Goal: Task Accomplishment & Management: Use online tool/utility

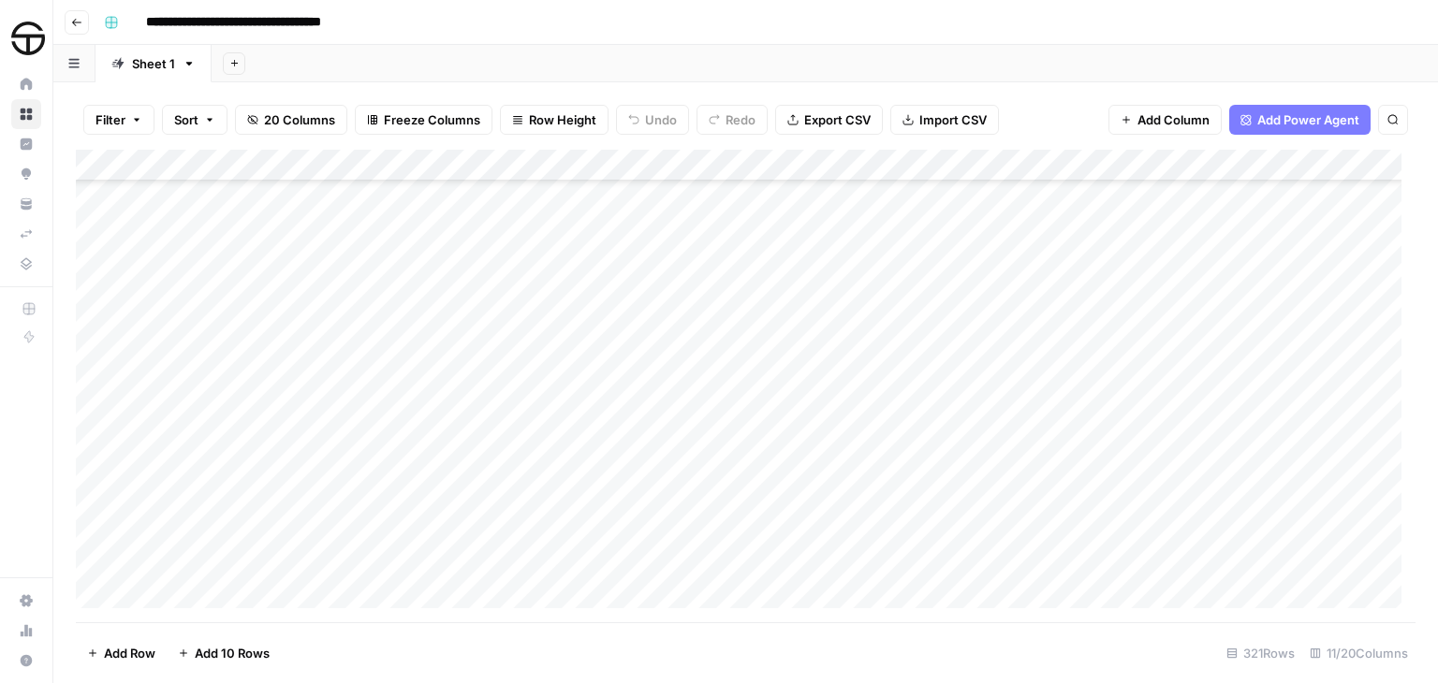
scroll to position [8518, 0]
type input "**********"
click at [1350, 175] on icon "Next Result" at bounding box center [1354, 173] width 15 height 15
click at [1376, 166] on icon "Close Search" at bounding box center [1376, 173] width 15 height 15
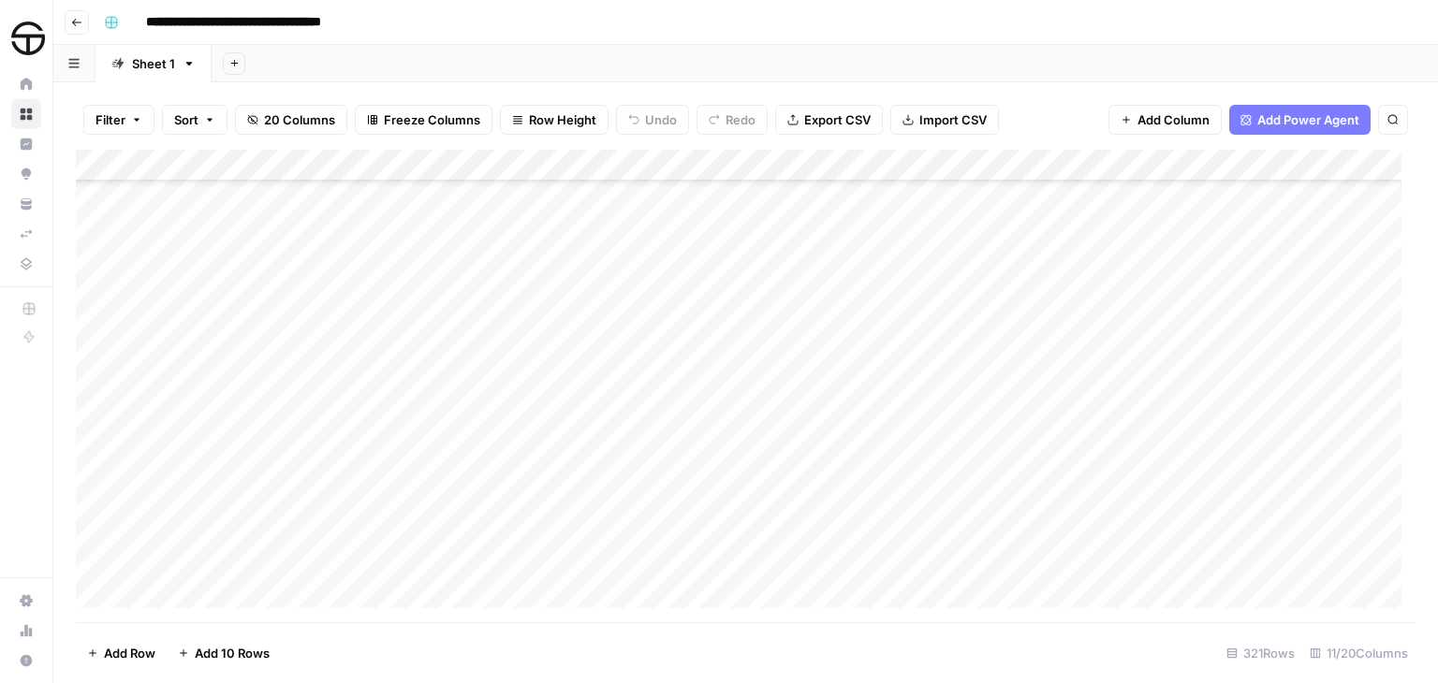
scroll to position [9819, 0]
click at [693, 462] on div "Add Column" at bounding box center [745, 386] width 1339 height 473
click at [779, 461] on div "Add Column" at bounding box center [745, 386] width 1339 height 473
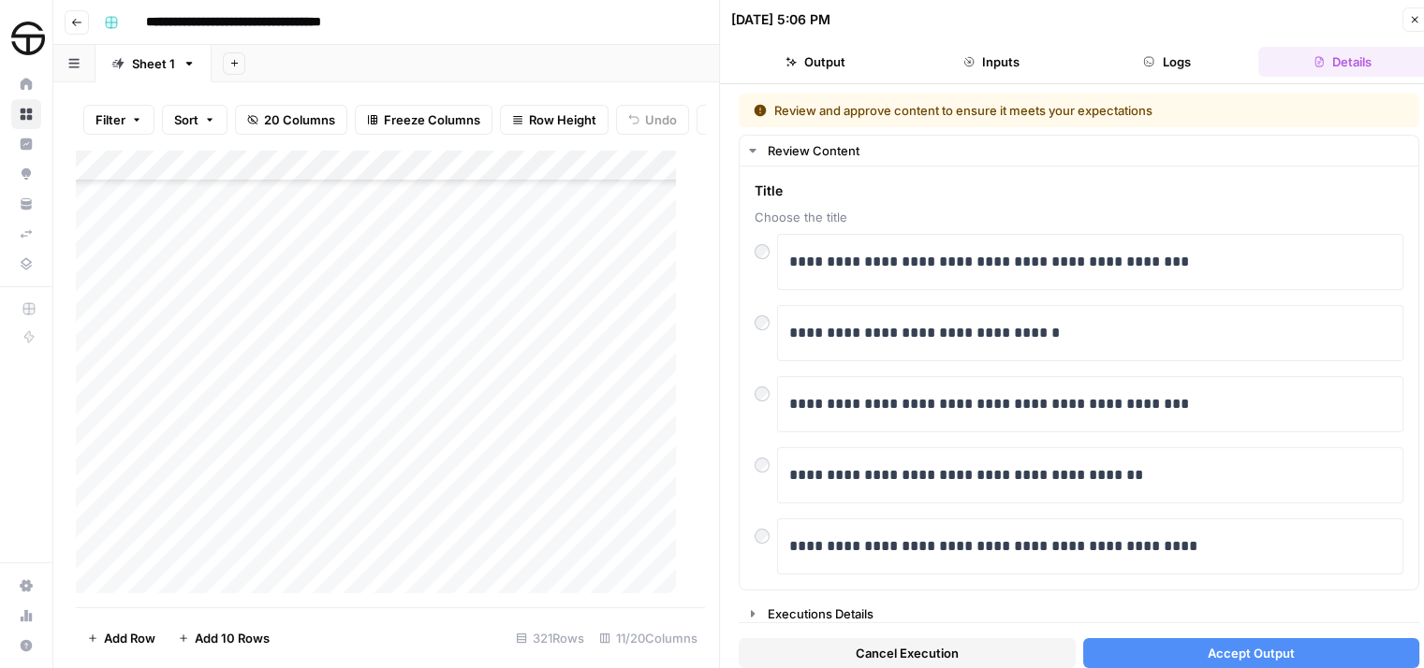
click at [1187, 643] on button "Accept Output" at bounding box center [1251, 653] width 337 height 30
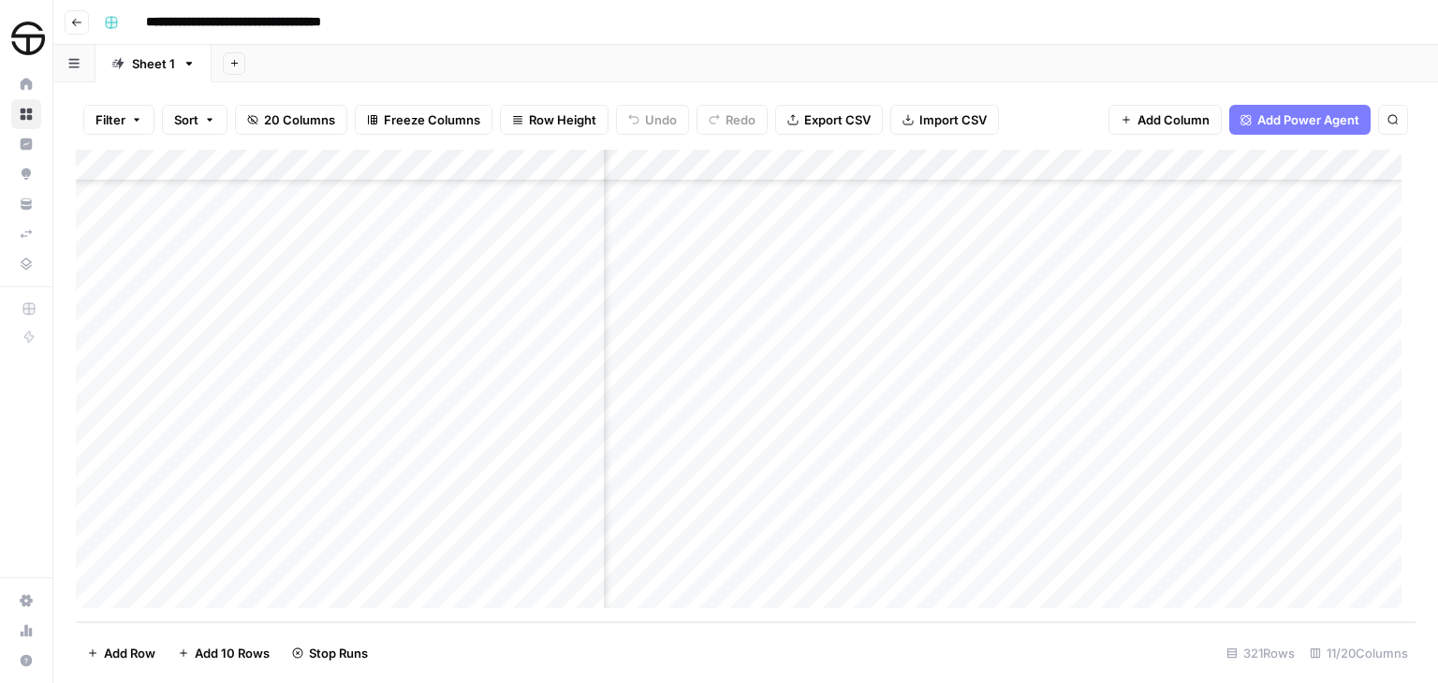
scroll to position [9819, 110]
click at [989, 464] on div "Add Column" at bounding box center [745, 386] width 1339 height 473
click at [928, 464] on div "Add Column" at bounding box center [745, 386] width 1339 height 473
